Goal: Transaction & Acquisition: Purchase product/service

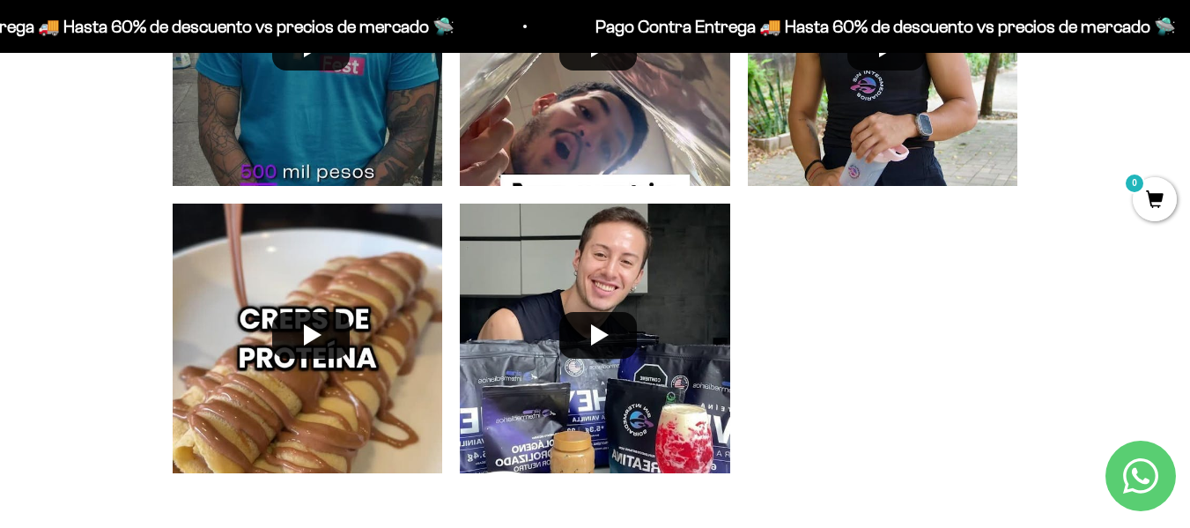
scroll to position [4403, 0]
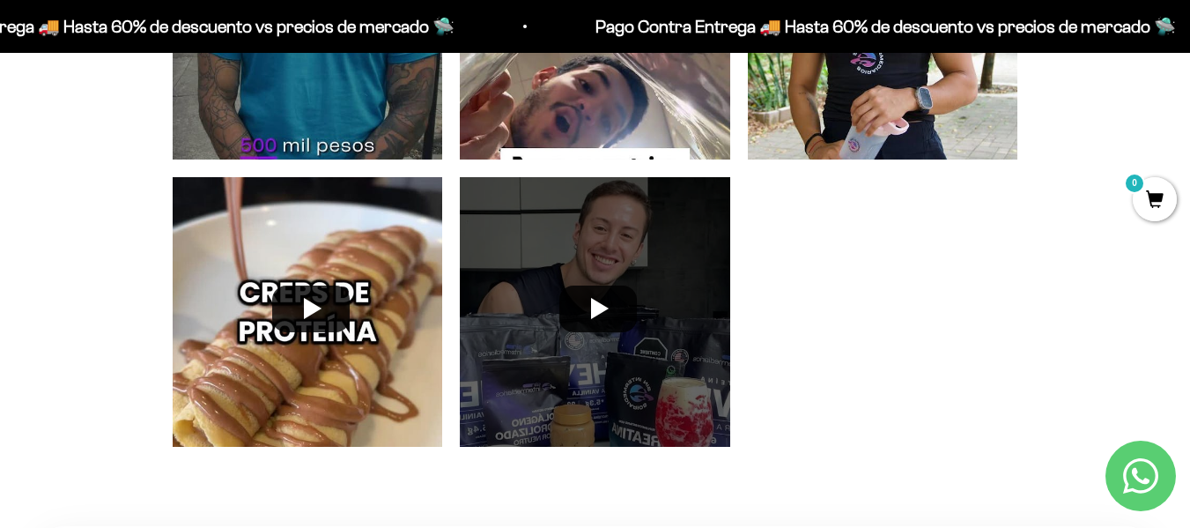
click at [642, 312] on div at bounding box center [595, 312] width 288 height 288
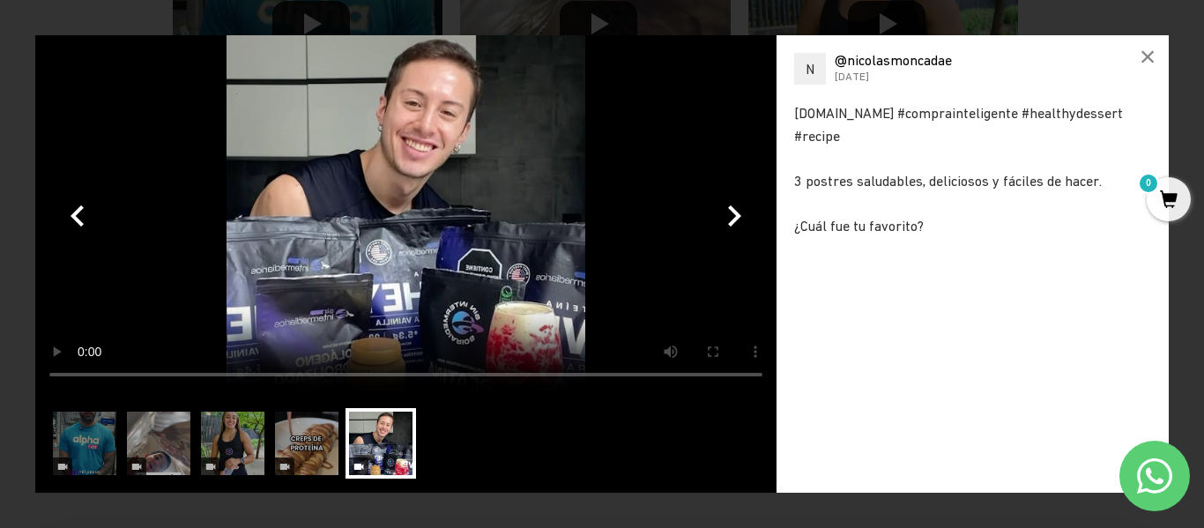
click at [642, 312] on video at bounding box center [405, 214] width 741 height 359
click at [731, 212] on button "button" at bounding box center [734, 215] width 42 height 42
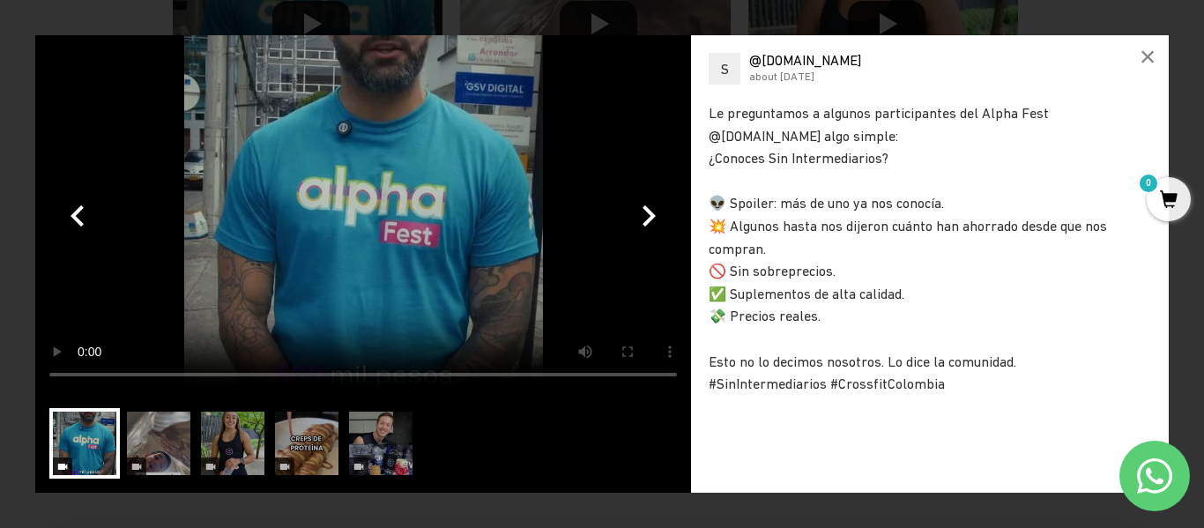
click at [731, 212] on div "👽 Spoiler: más de uno ya nos conocía." at bounding box center [929, 203] width 442 height 23
click at [649, 226] on button "button" at bounding box center [648, 215] width 42 height 42
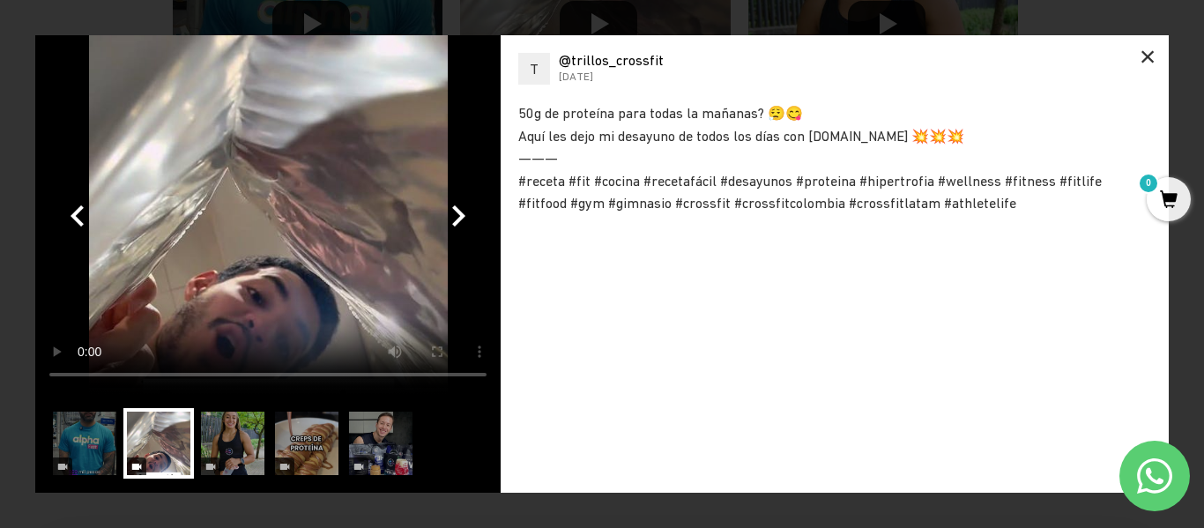
click at [1148, 61] on div "×" at bounding box center [1147, 56] width 42 height 42
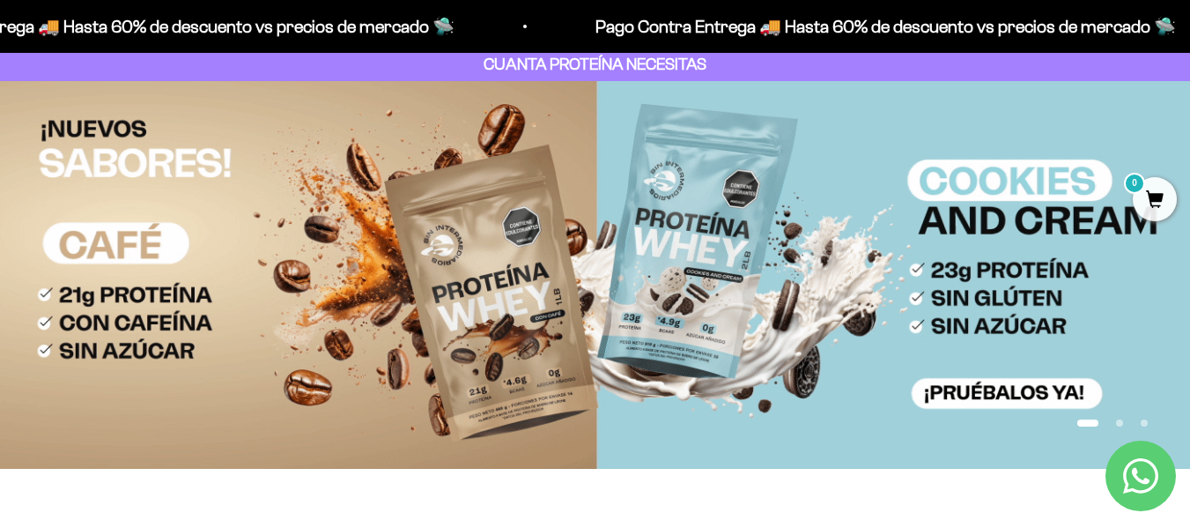
scroll to position [0, 0]
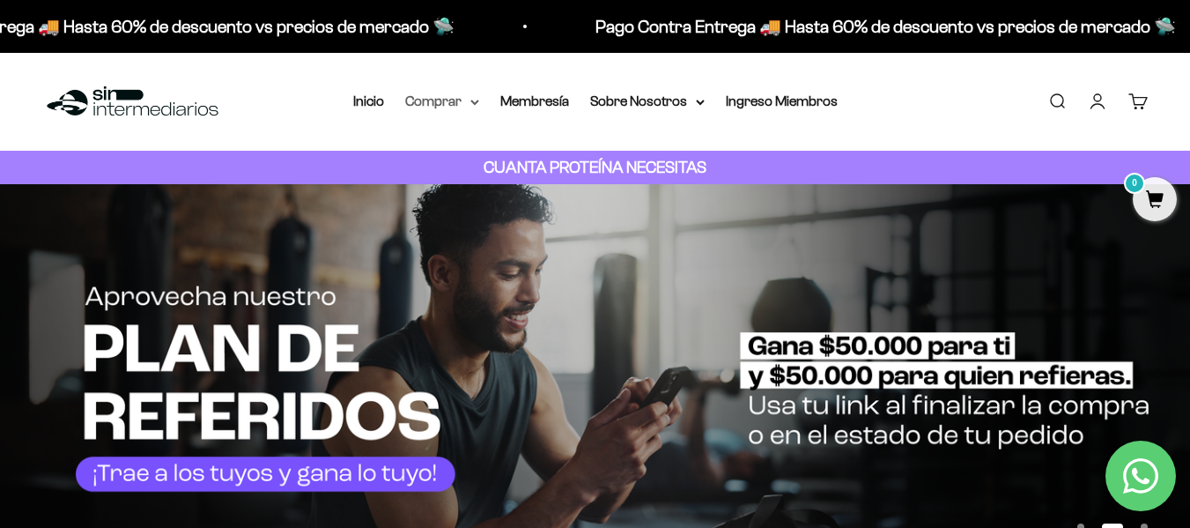
click at [464, 108] on summary "Comprar" at bounding box center [442, 101] width 74 height 23
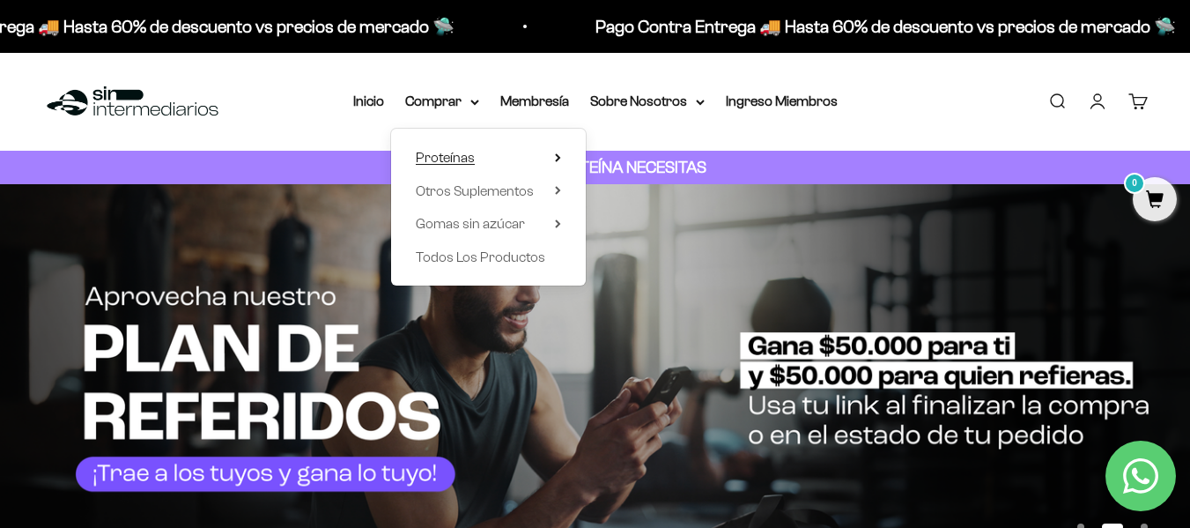
click at [452, 161] on span "Proteínas" at bounding box center [445, 157] width 59 height 15
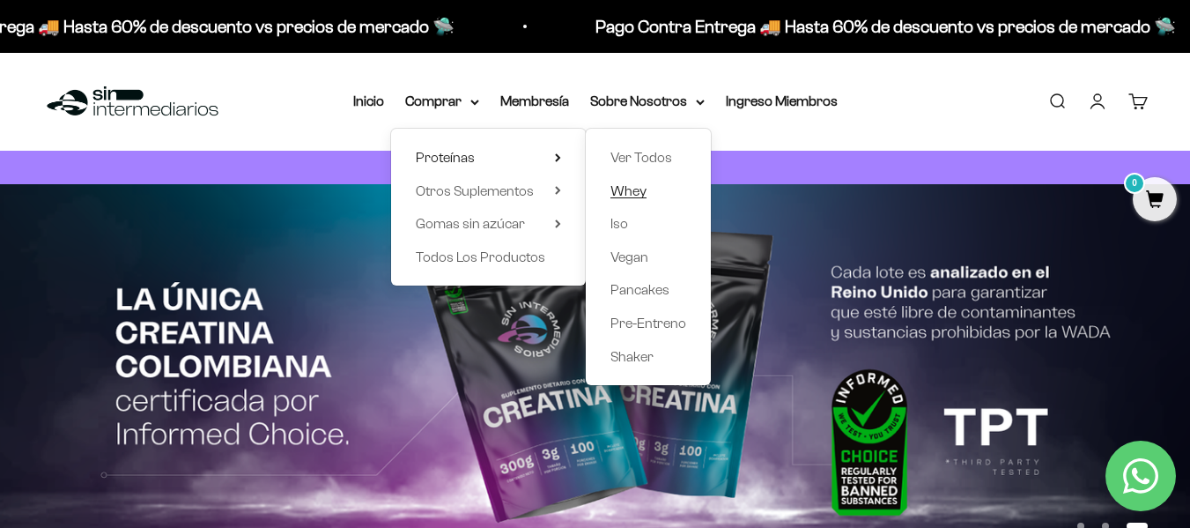
click at [631, 186] on span "Whey" at bounding box center [629, 190] width 36 height 15
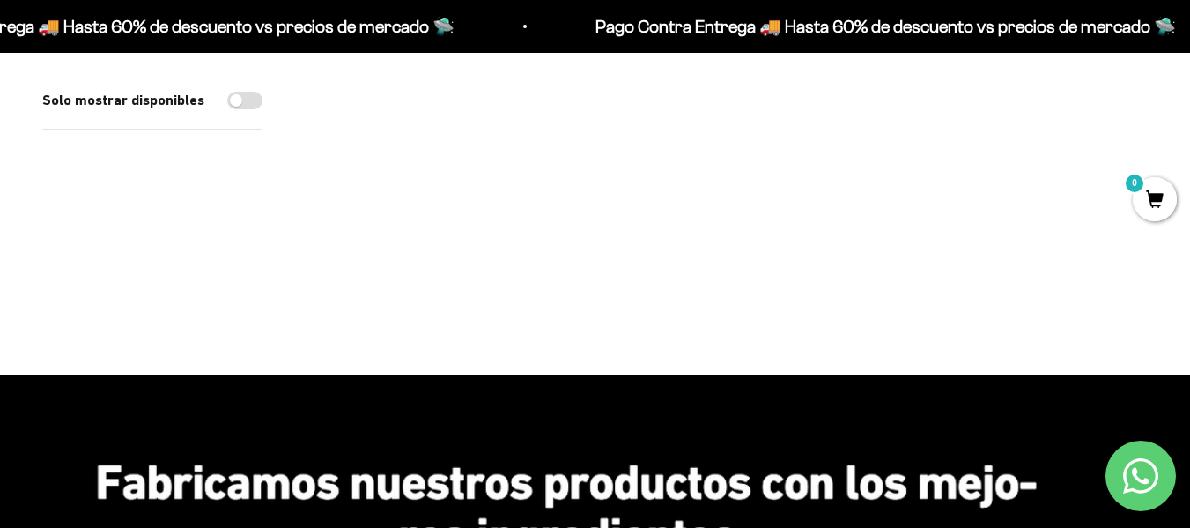
scroll to position [793, 0]
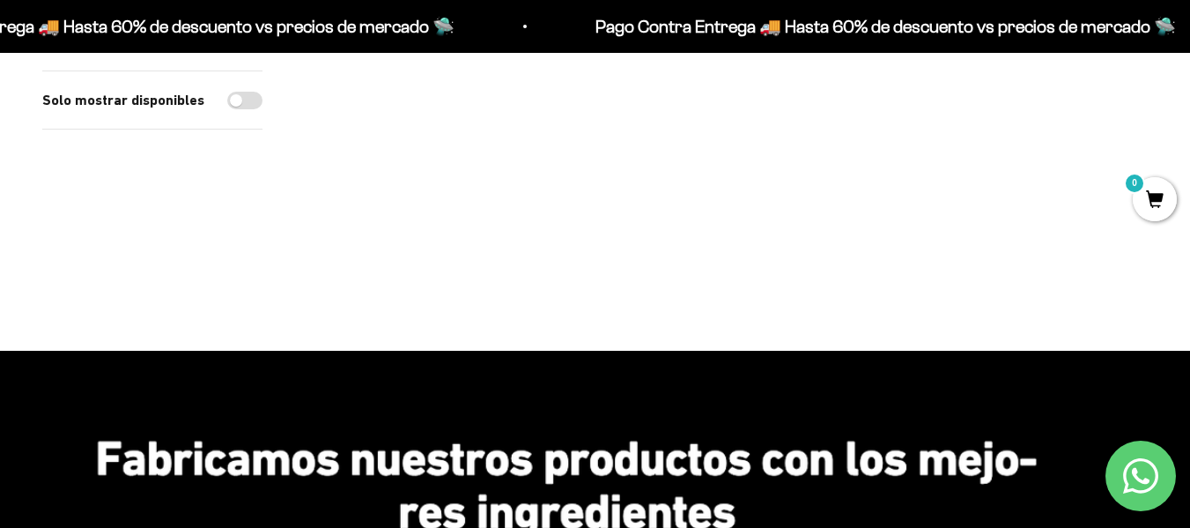
click at [456, 109] on img at bounding box center [438, 36] width 267 height 267
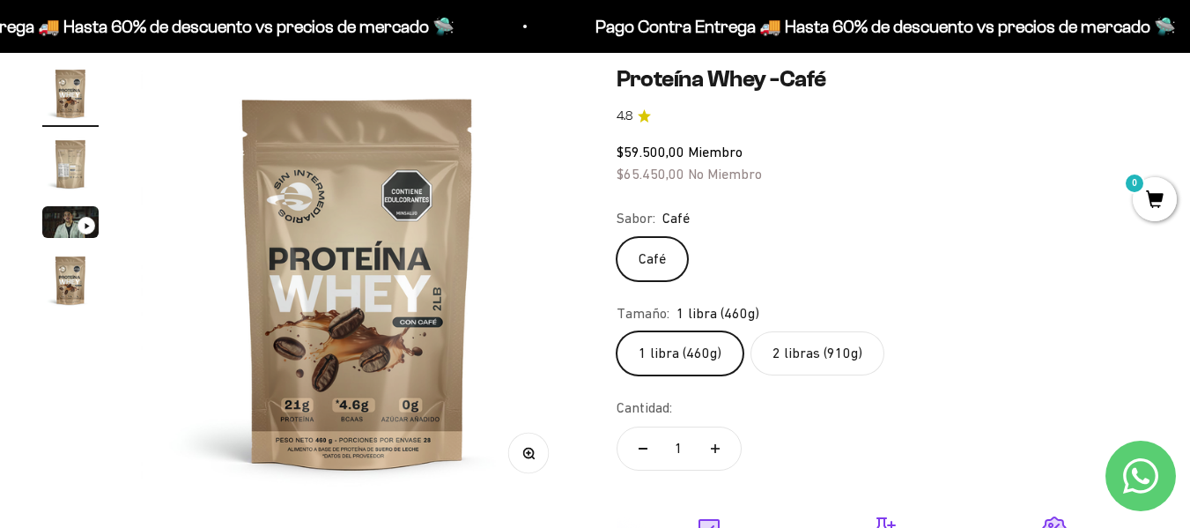
click at [392, 377] on img at bounding box center [358, 282] width 434 height 434
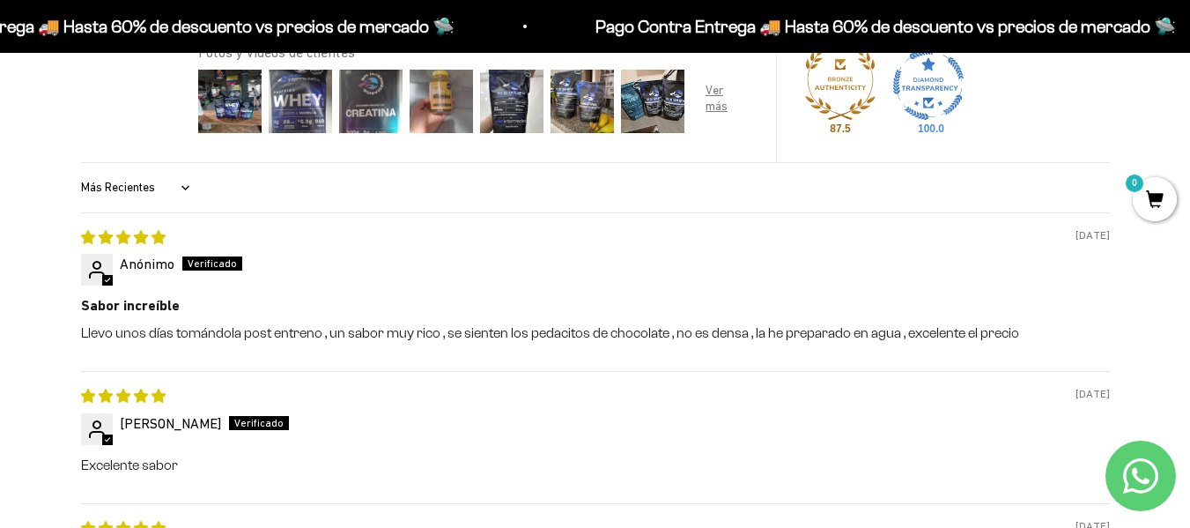
scroll to position [1910, 0]
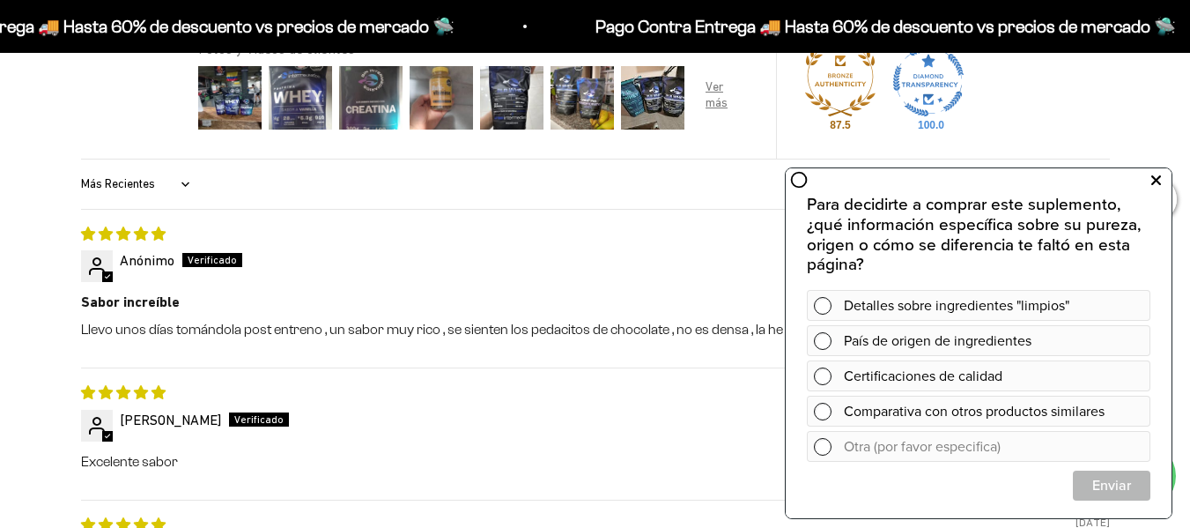
click at [1155, 182] on icon at bounding box center [1157, 180] width 10 height 23
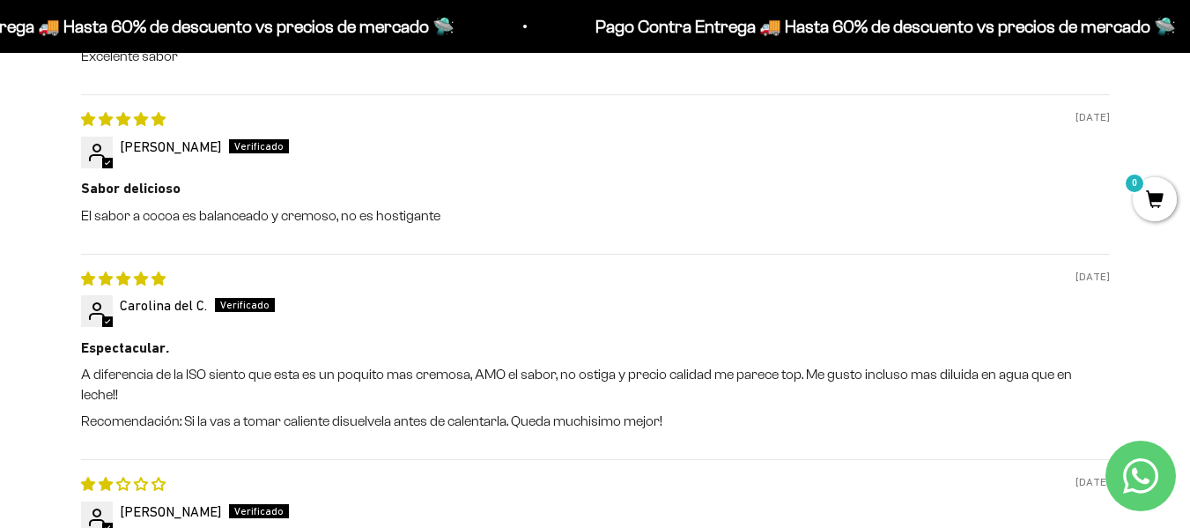
scroll to position [2341, 0]
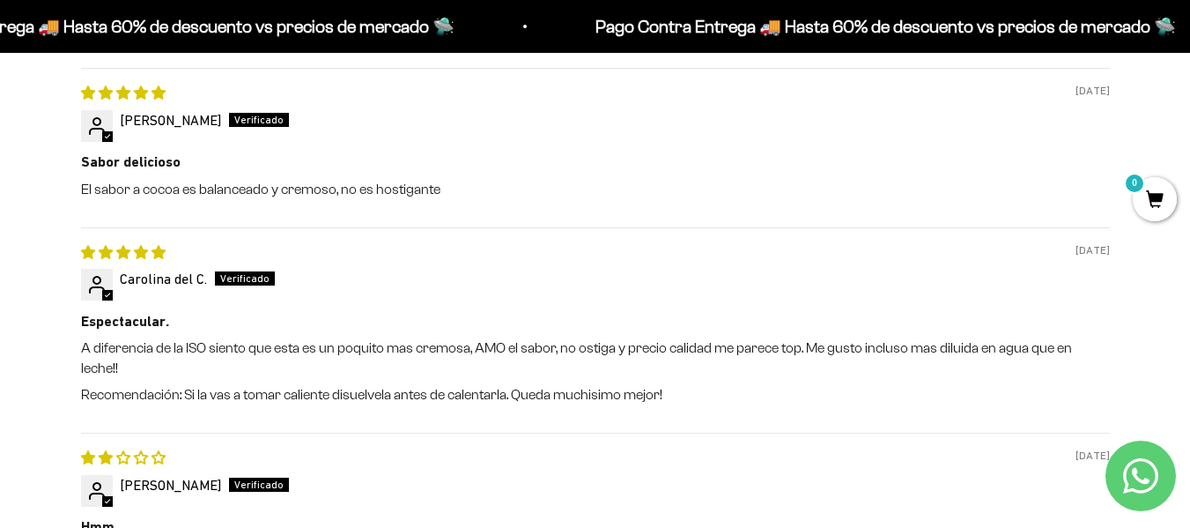
click at [887, 517] on b "Hmm" at bounding box center [595, 526] width 1029 height 19
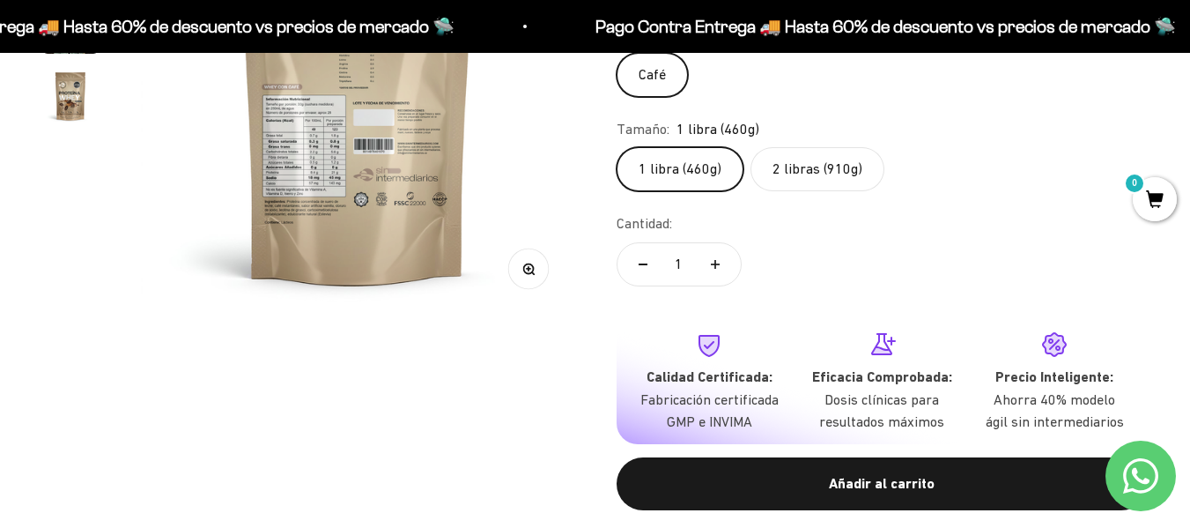
scroll to position [0, 0]
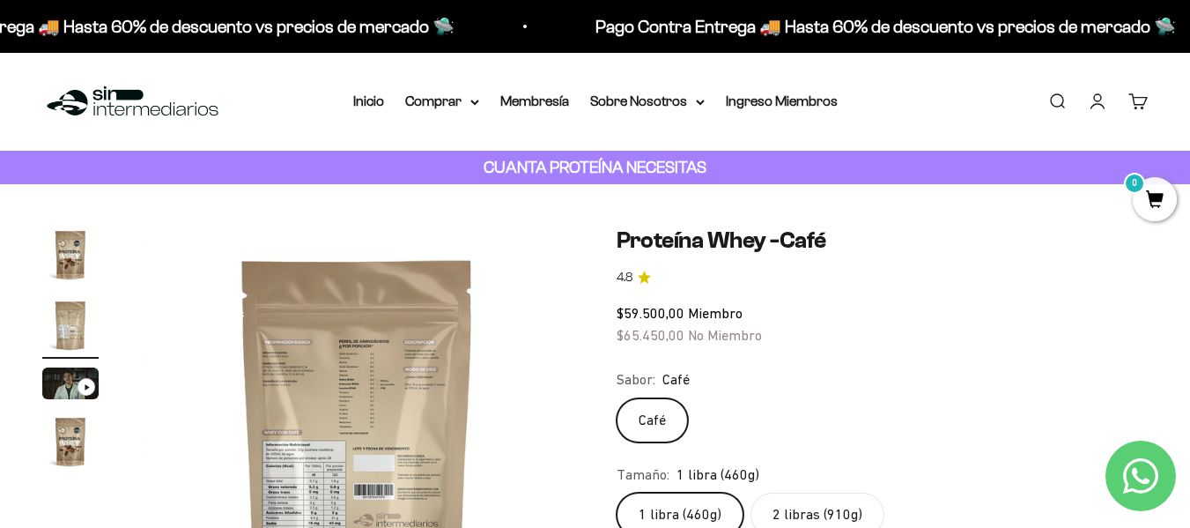
click at [344, 380] on img at bounding box center [358, 443] width 434 height 434
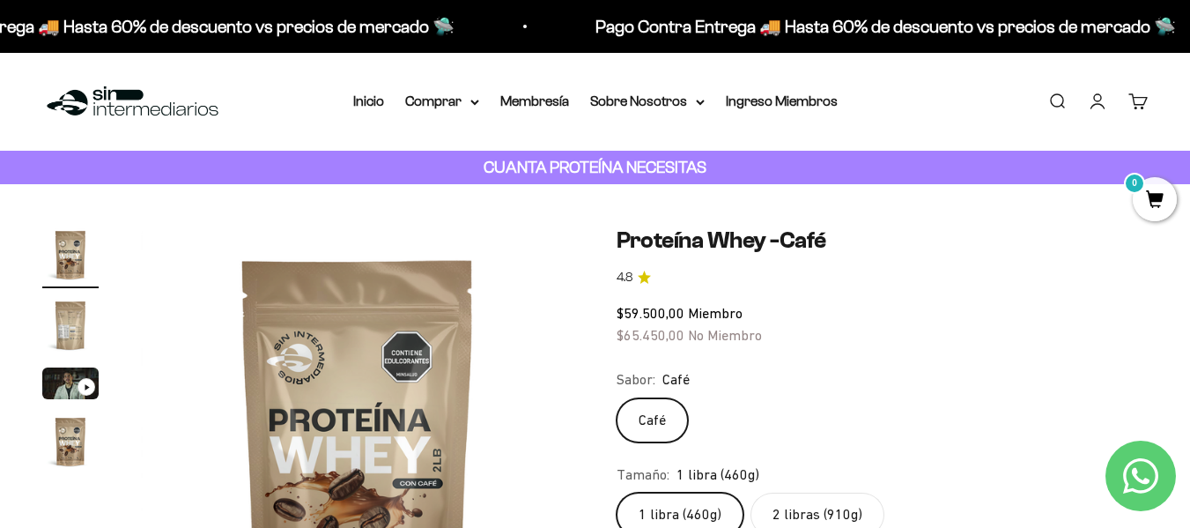
click at [74, 380] on img "Ir al artículo 3" at bounding box center [70, 383] width 56 height 32
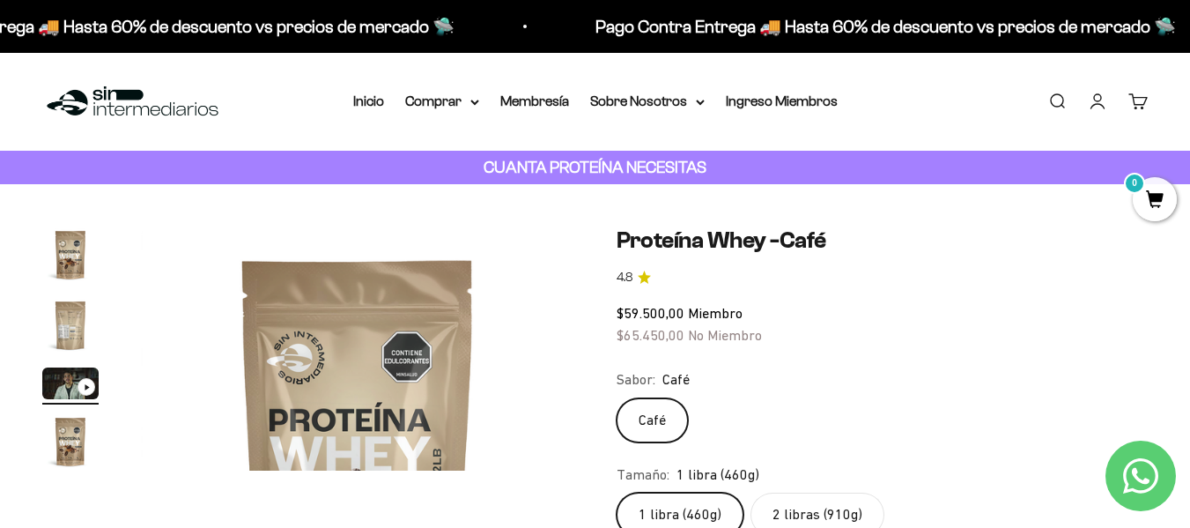
scroll to position [0, 887]
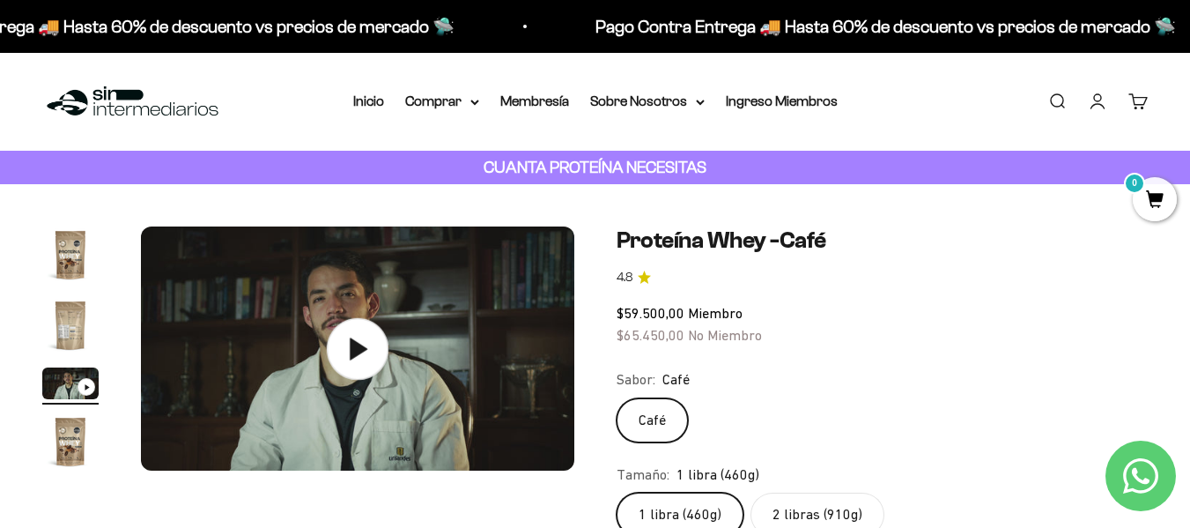
click at [351, 367] on icon at bounding box center [358, 348] width 62 height 62
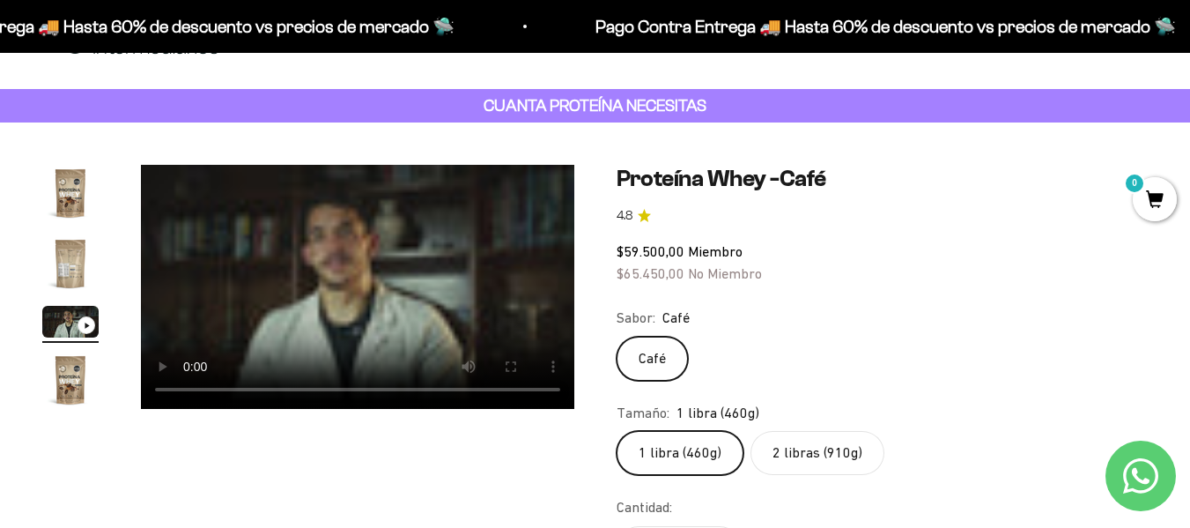
scroll to position [88, 0]
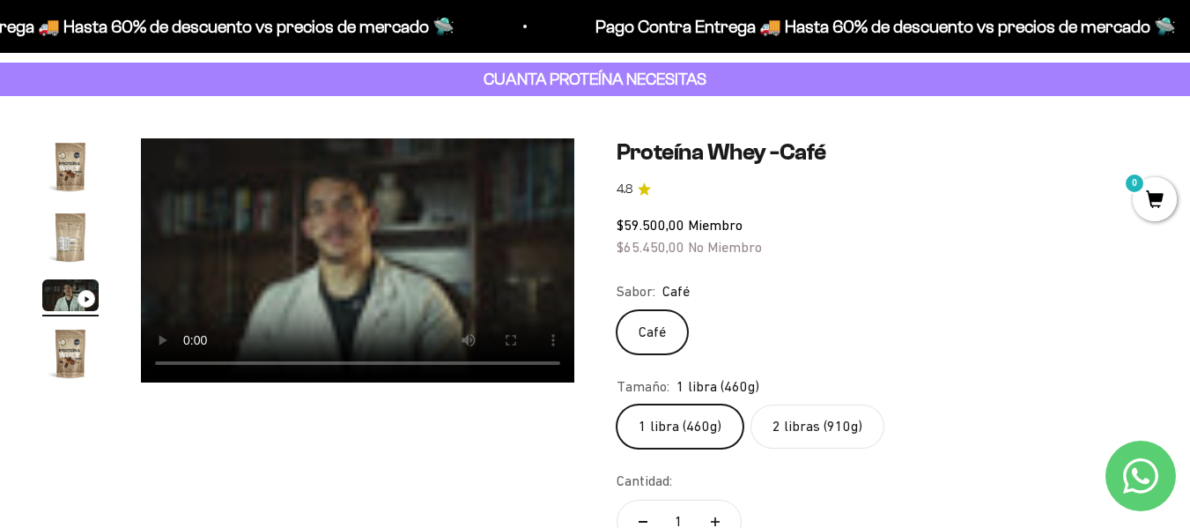
click at [59, 345] on img "Ir al artículo 4" at bounding box center [70, 353] width 56 height 56
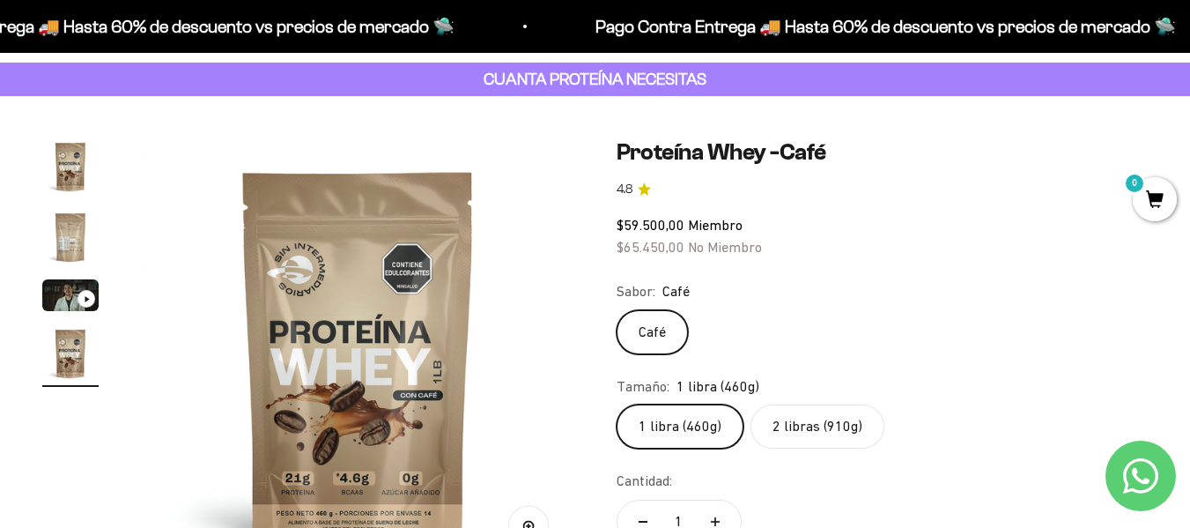
click at [308, 323] on img at bounding box center [359, 355] width 434 height 434
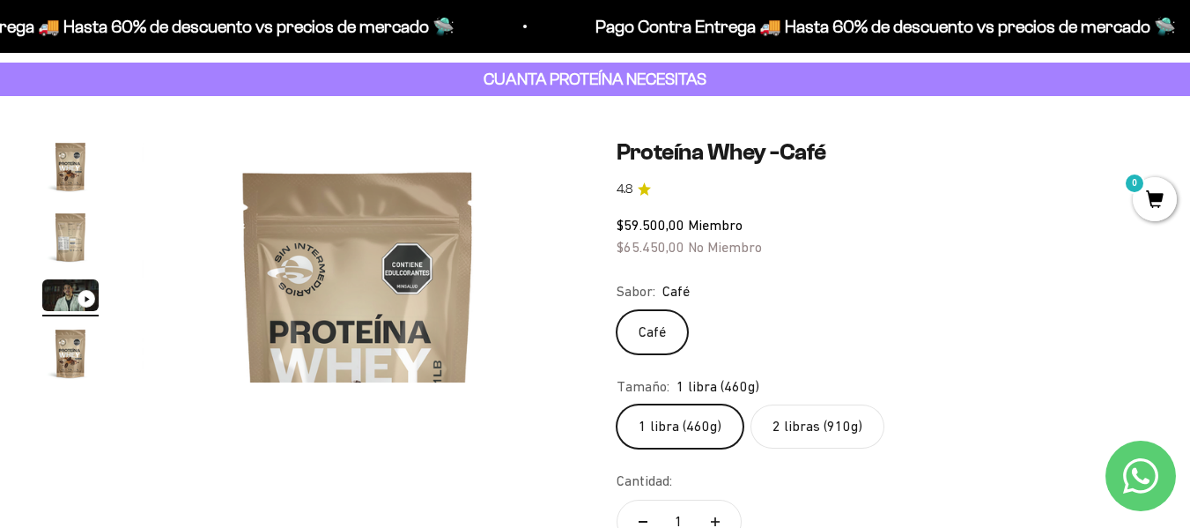
scroll to position [0, 887]
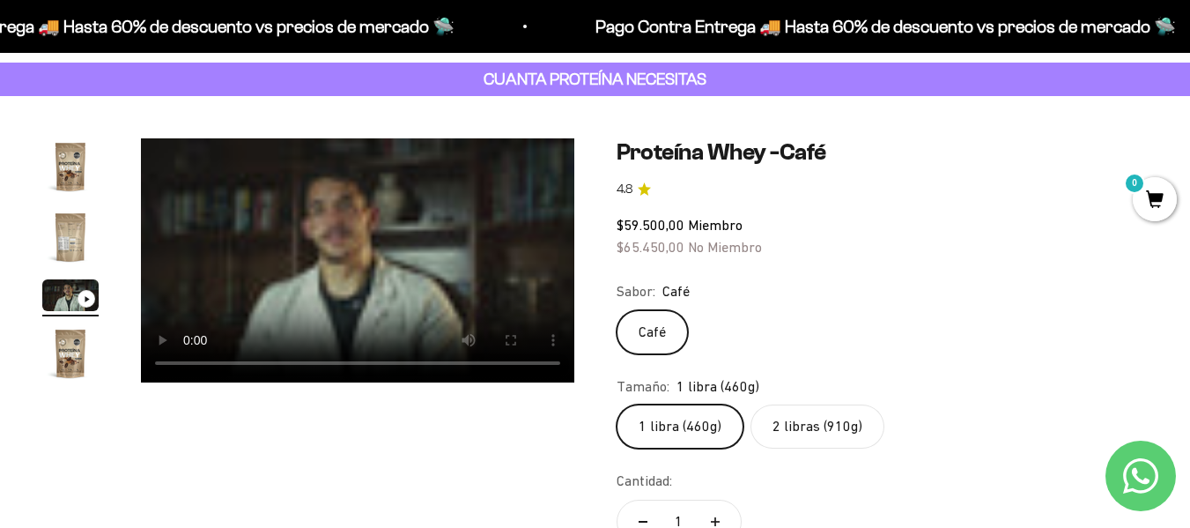
click at [69, 379] on img "Ir al artículo 4" at bounding box center [70, 353] width 56 height 56
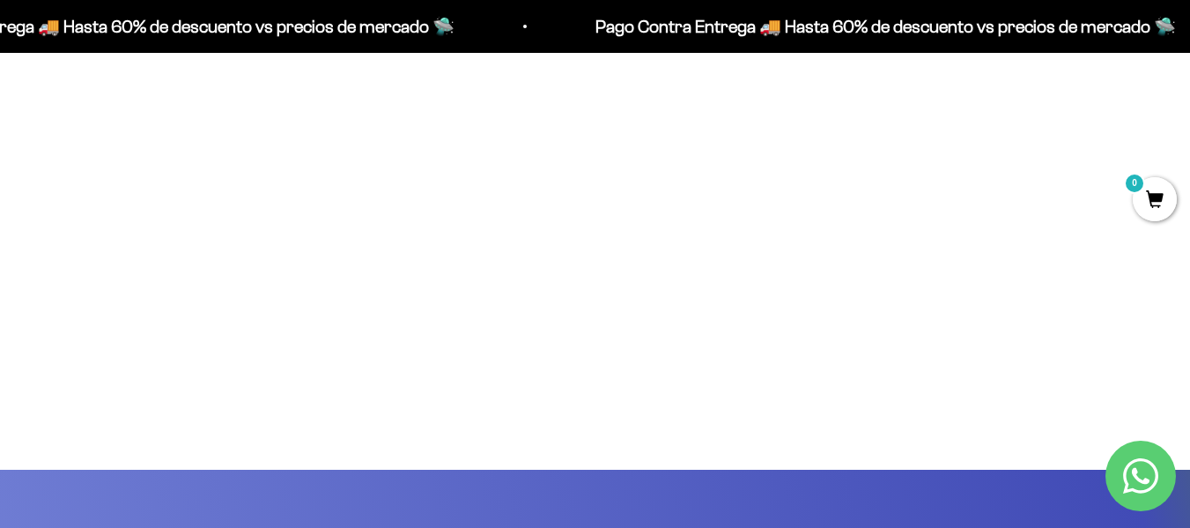
scroll to position [3148, 0]
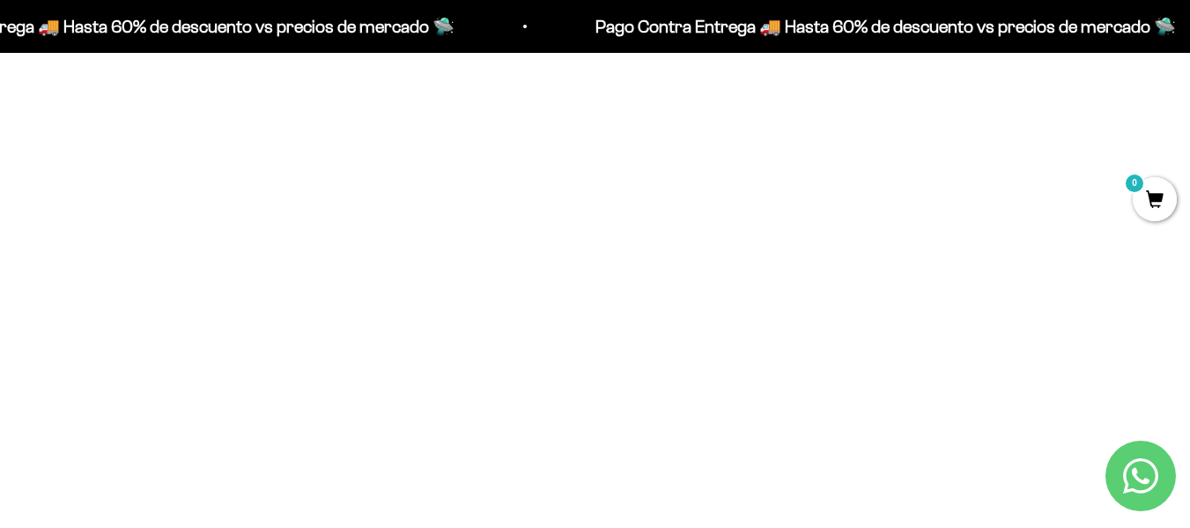
click at [300, 181] on img at bounding box center [217, 182] width 350 height 350
click at [1102, 263] on button "Siguiente" at bounding box center [1105, 254] width 49 height 49
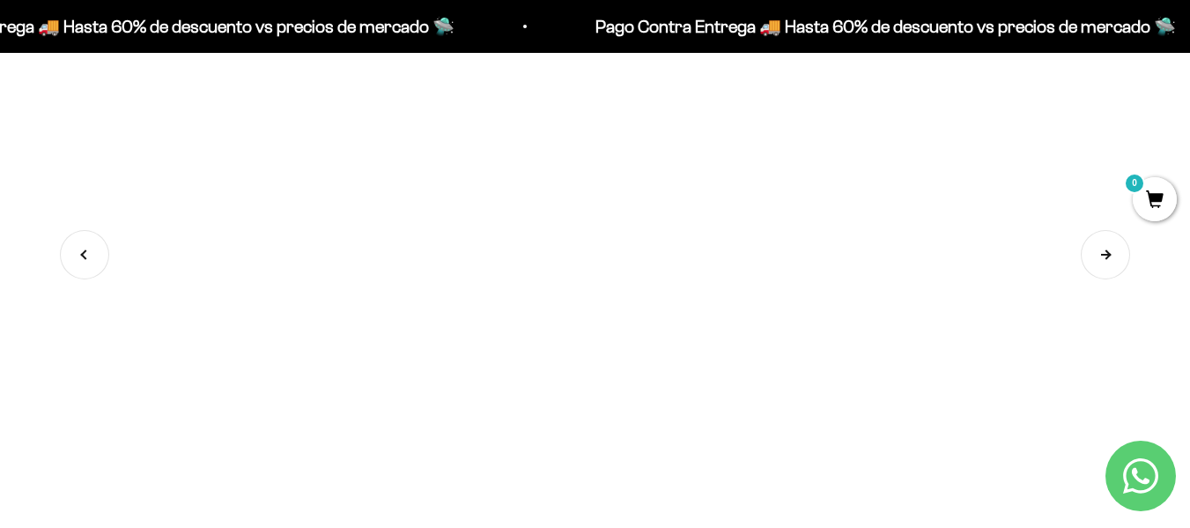
scroll to position [0, 751]
click at [1102, 263] on button "Siguiente" at bounding box center [1105, 254] width 49 height 49
click at [1102, 263] on img at bounding box center [973, 196] width 350 height 350
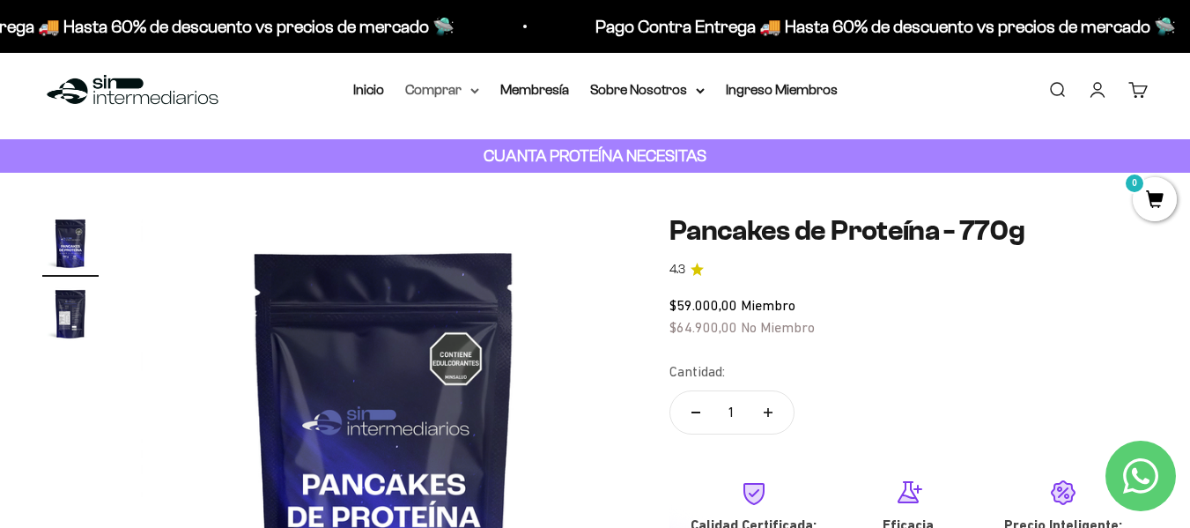
click at [442, 91] on summary "Comprar" at bounding box center [442, 89] width 74 height 23
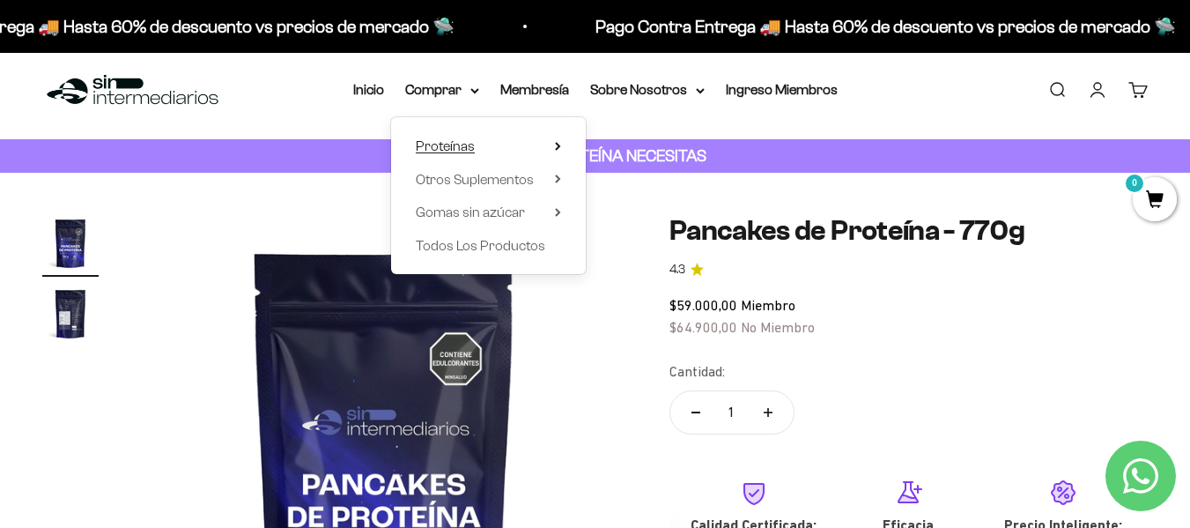
click at [460, 140] on span "Proteínas" at bounding box center [445, 145] width 59 height 15
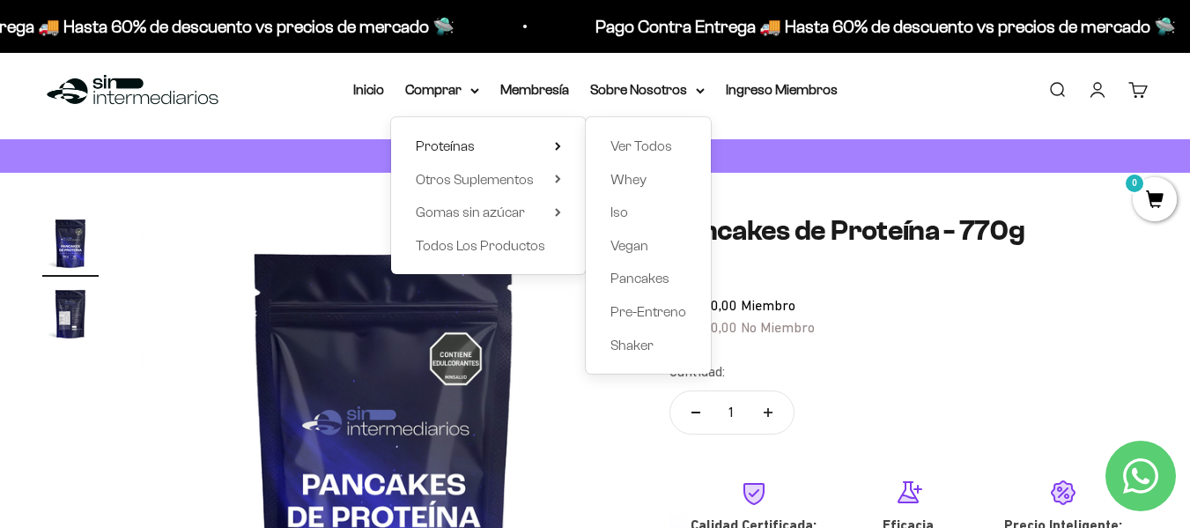
click at [634, 167] on div "Ver Todos Whey Iso Vegan Pancakes Pre-Entreno Shaker" at bounding box center [648, 245] width 125 height 256
click at [634, 183] on span "Whey" at bounding box center [629, 179] width 36 height 15
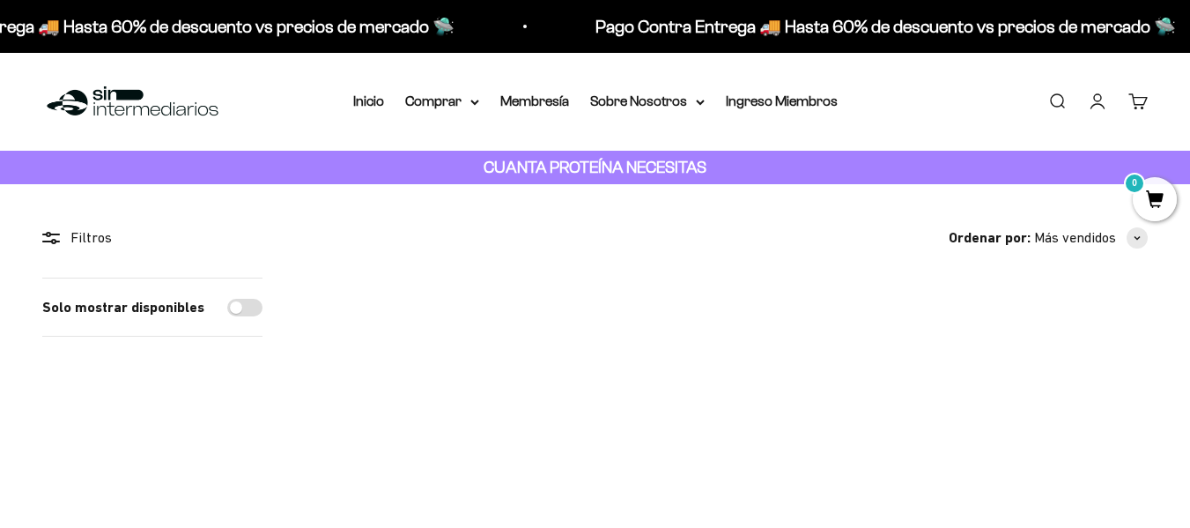
click at [741, 419] on img at bounding box center [726, 411] width 267 height 267
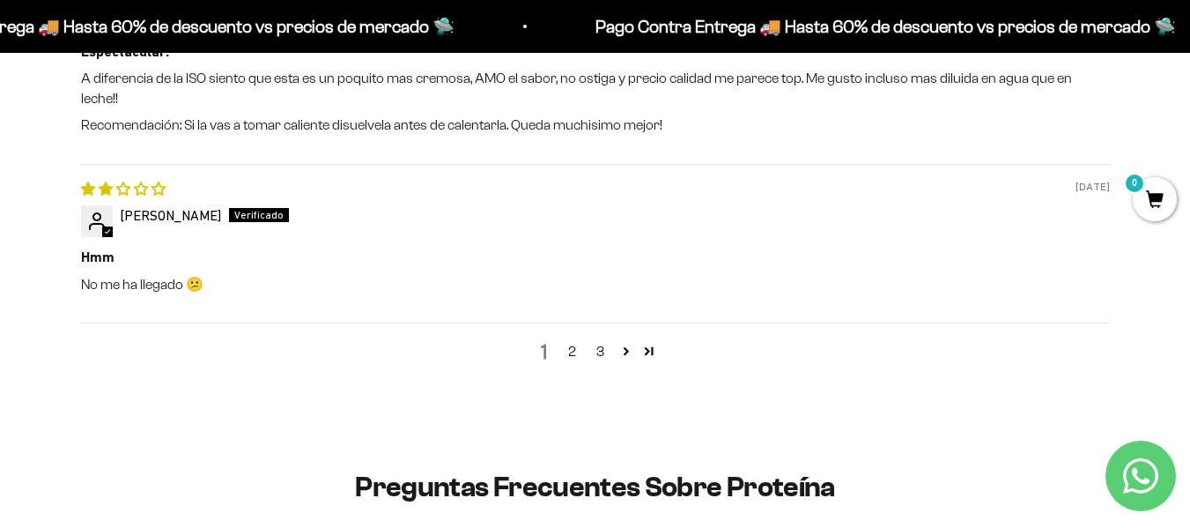
scroll to position [2844, 0]
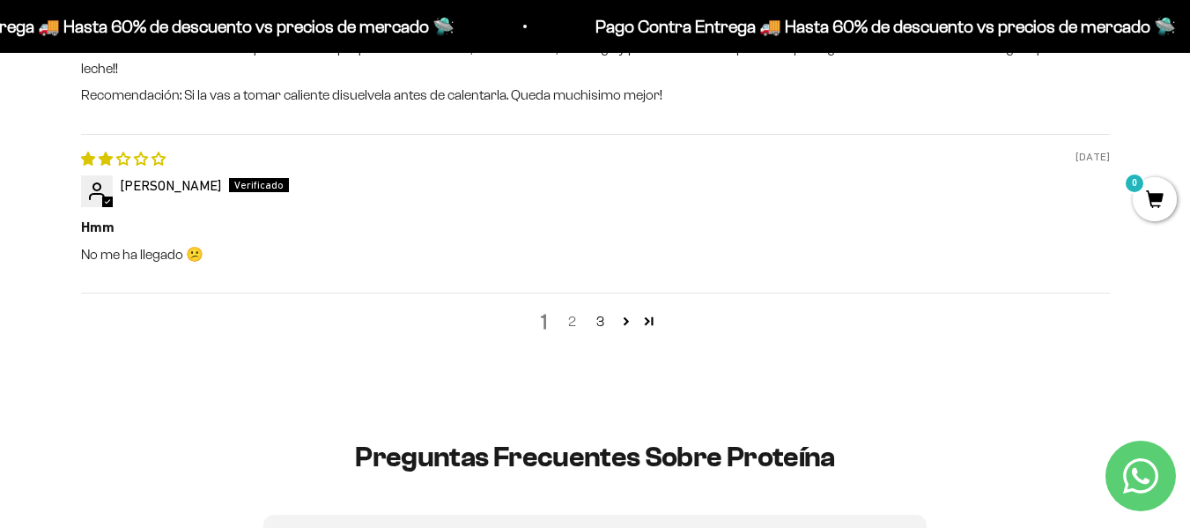
click at [576, 311] on link "2" at bounding box center [573, 321] width 28 height 21
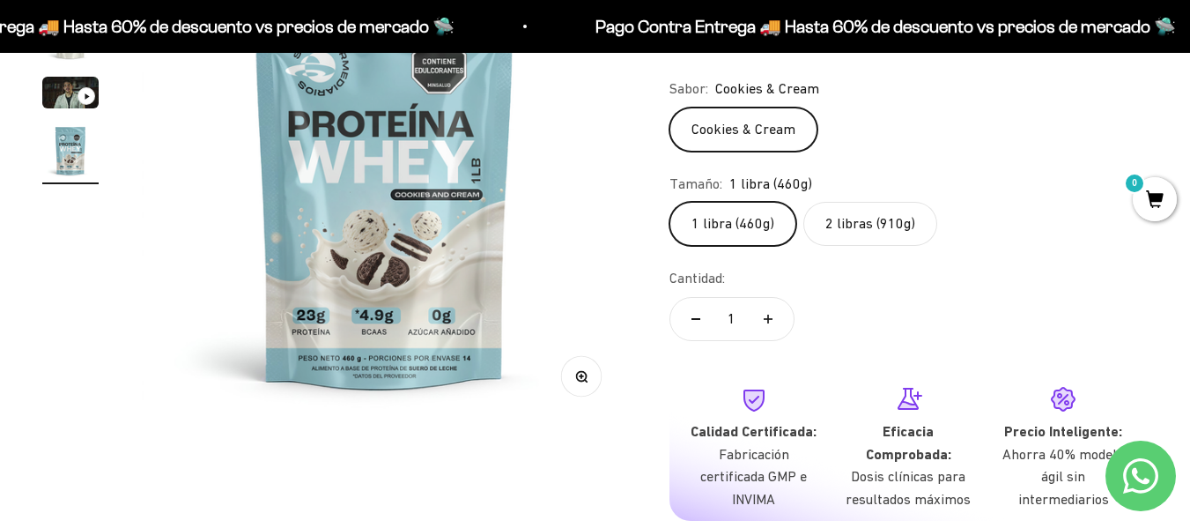
scroll to position [0, 0]
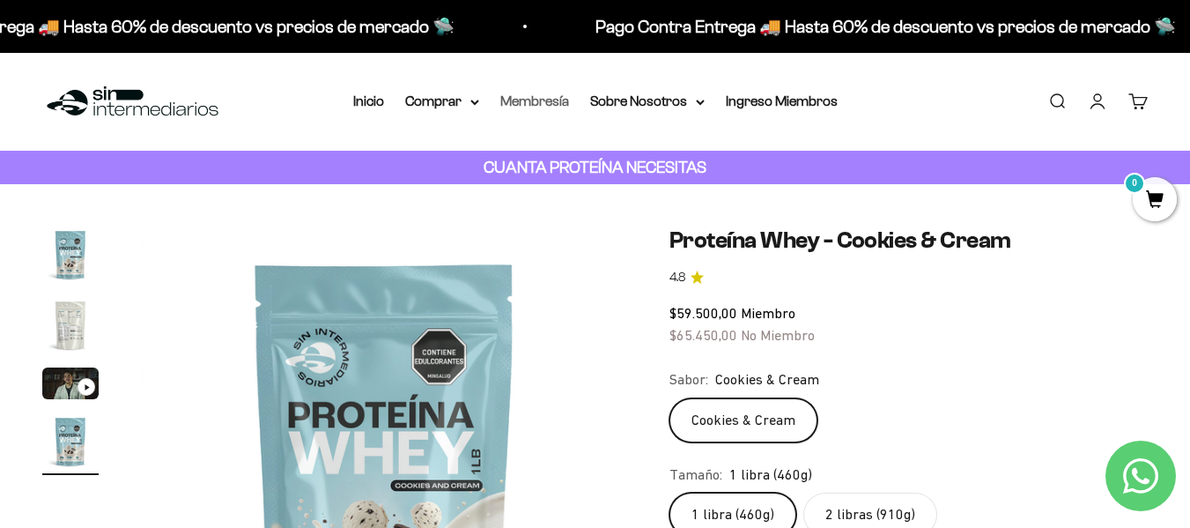
click at [542, 97] on link "Membresía" at bounding box center [535, 100] width 69 height 15
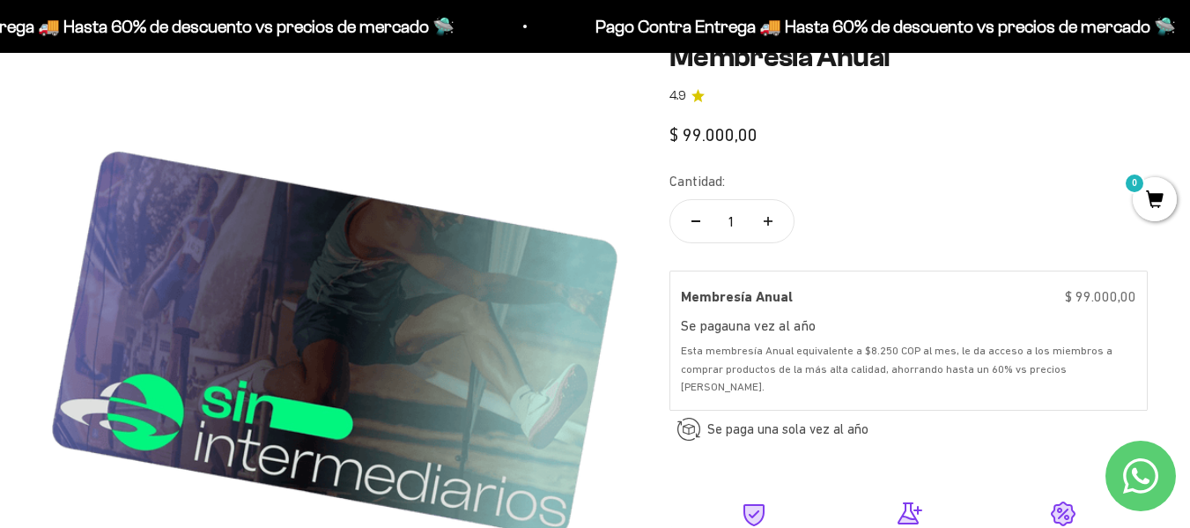
scroll to position [244, 0]
